Goal: Browse casually: Explore the website without a specific task or goal

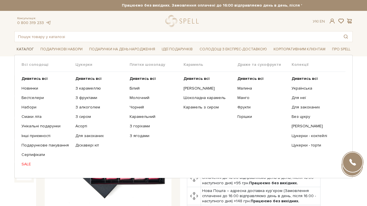
click at [20, 47] on span "Каталог" at bounding box center [25, 49] width 22 height 9
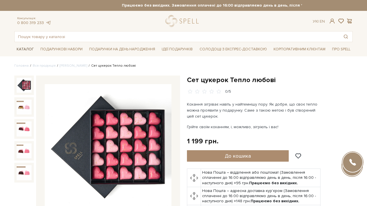
click at [20, 47] on span "Каталог" at bounding box center [25, 49] width 22 height 9
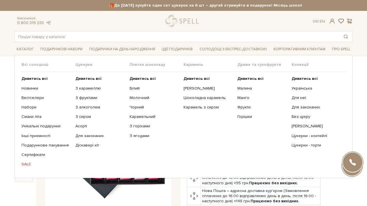
click at [94, 76] on ul "Дивитись всі З карамеллю З фруктами З алкоголем З сиром Асорті" at bounding box center [102, 121] width 54 height 99
click at [91, 77] on b "Дивитись всі" at bounding box center [88, 78] width 26 height 5
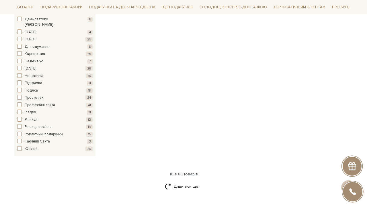
scroll to position [830, 0]
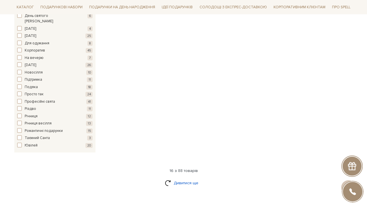
click at [190, 178] on link "Дивитися ще" at bounding box center [183, 183] width 37 height 10
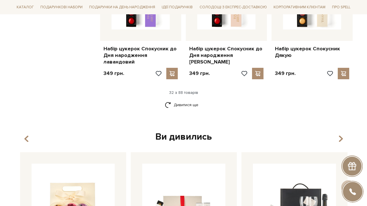
scroll to position [1382, 0]
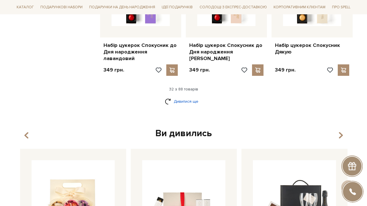
click at [185, 97] on link "Дивитися ще" at bounding box center [183, 102] width 37 height 10
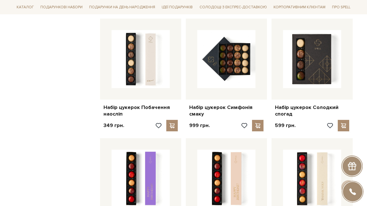
scroll to position [1198, 0]
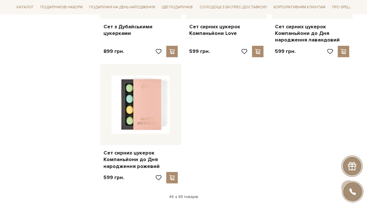
scroll to position [2038, 0]
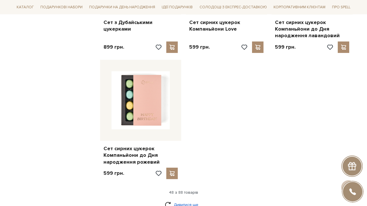
click at [194, 200] on link "Дивитися ще" at bounding box center [183, 205] width 37 height 10
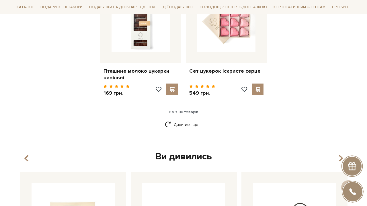
scroll to position [2751, 0]
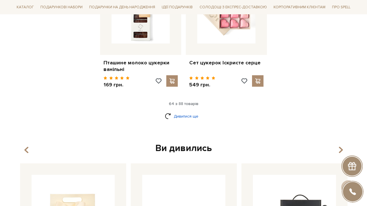
click at [189, 111] on link "Дивитися ще" at bounding box center [183, 116] width 37 height 10
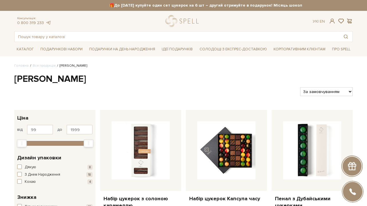
scroll to position [0, 0]
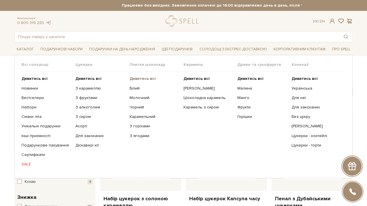
click at [147, 81] on b "Дивитись всі" at bounding box center [143, 78] width 26 height 5
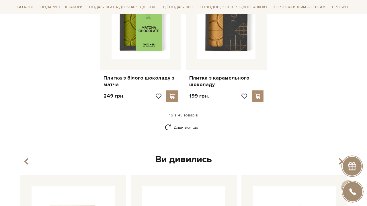
scroll to position [780, 0]
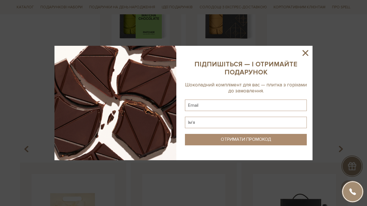
click at [307, 50] on icon at bounding box center [305, 53] width 10 height 10
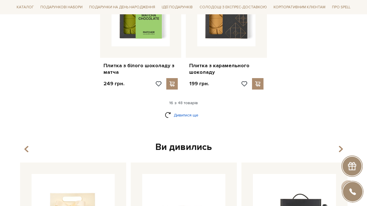
click at [187, 110] on link "Дивитися ще" at bounding box center [183, 115] width 37 height 10
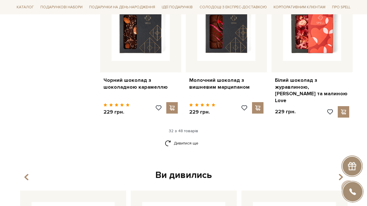
scroll to position [1392, 0]
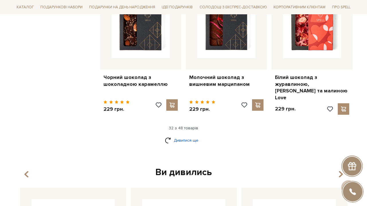
click at [170, 136] on link "Дивитися ще" at bounding box center [183, 141] width 37 height 10
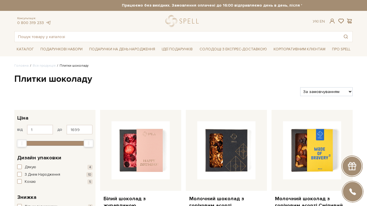
scroll to position [0, 0]
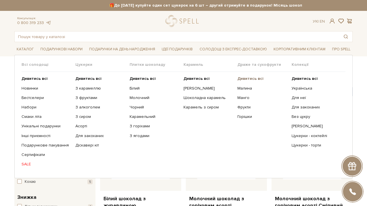
click at [255, 78] on b "Дивитись всі" at bounding box center [250, 78] width 26 height 5
